Goal: Transaction & Acquisition: Book appointment/travel/reservation

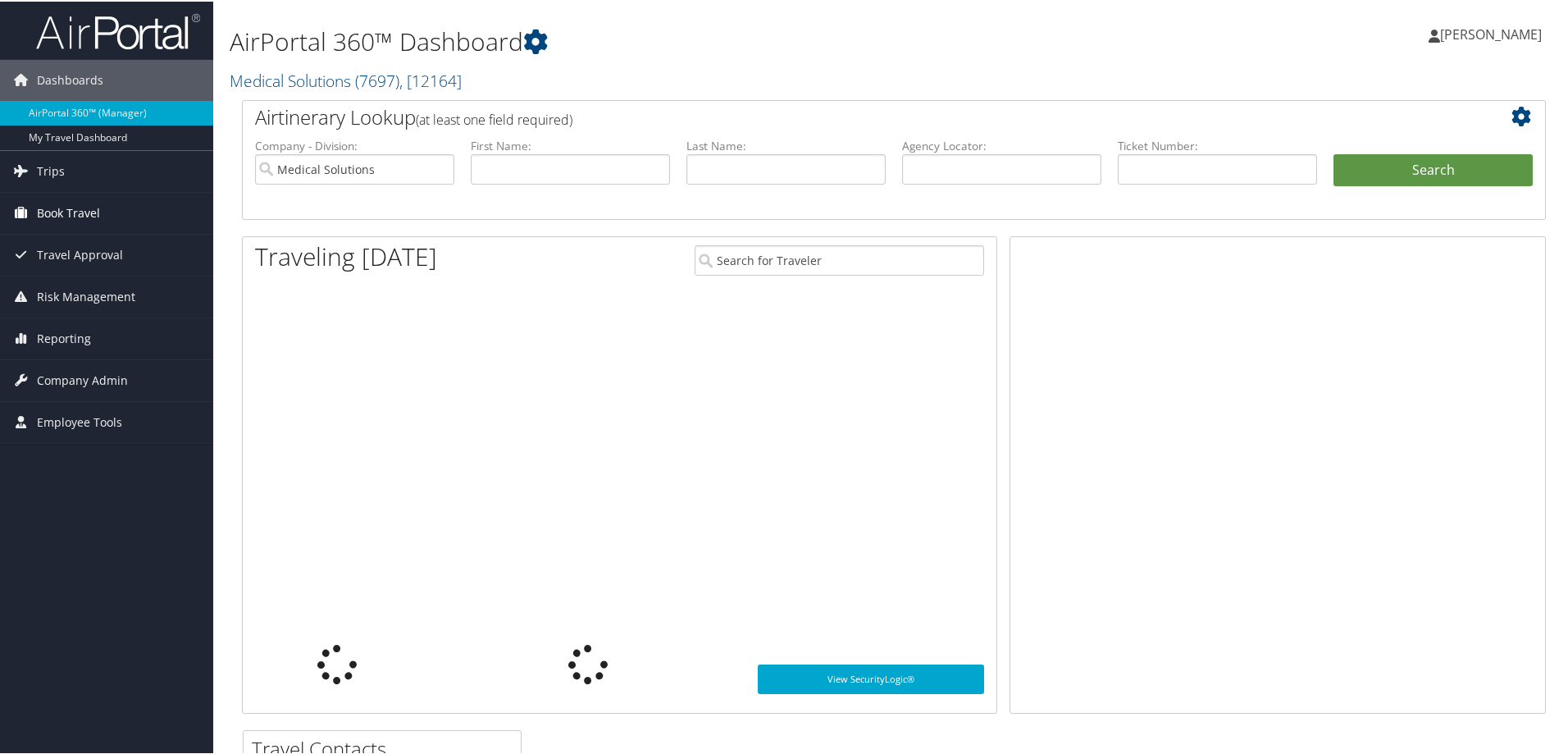
click at [88, 209] on span "Book Travel" at bounding box center [69, 212] width 63 height 41
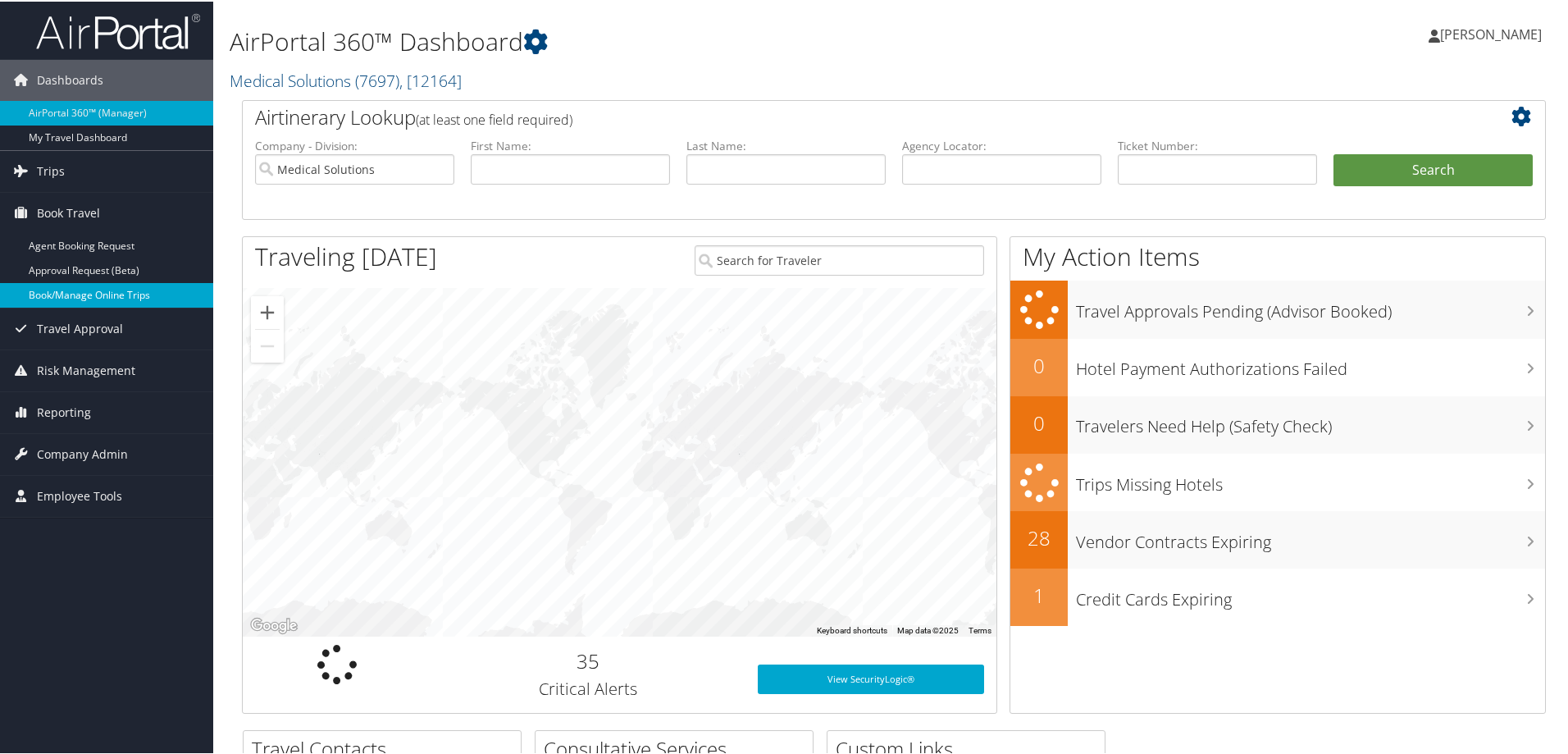
click at [108, 300] on link "Book/Manage Online Trips" at bounding box center [107, 293] width 213 height 25
